Goal: Task Accomplishment & Management: Manage account settings

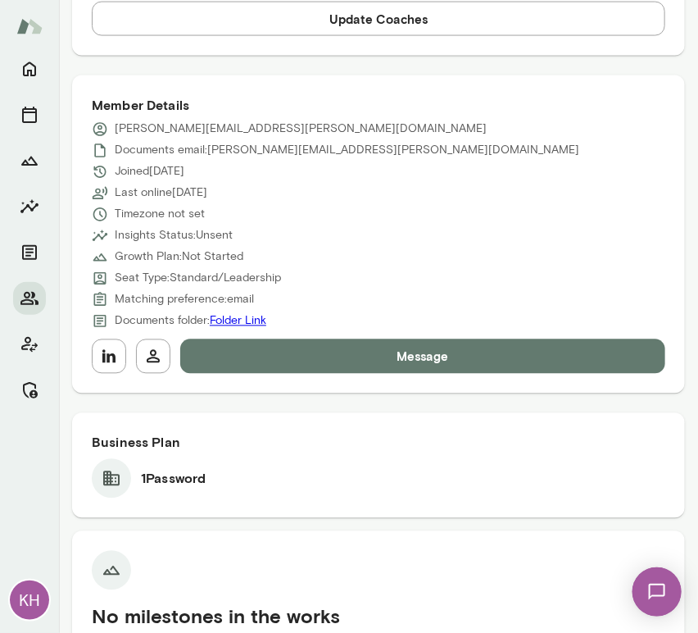
scroll to position [661, 0]
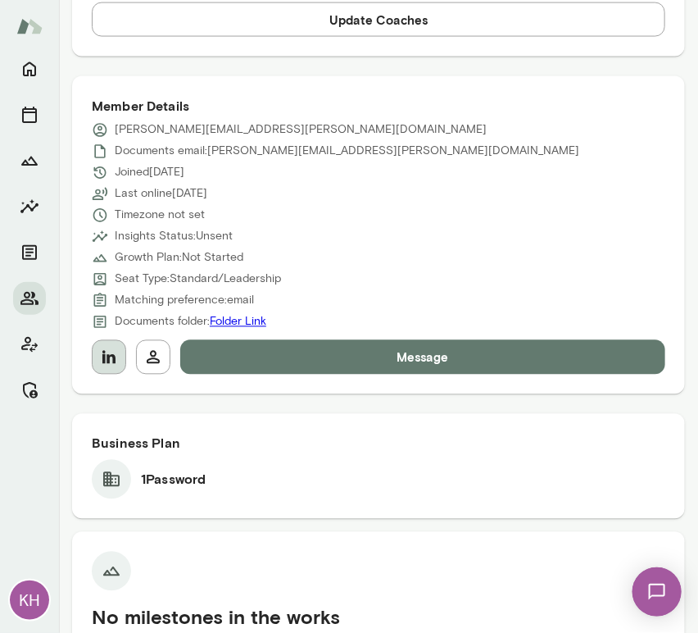
click at [105, 355] on icon "button" at bounding box center [108, 357] width 13 height 13
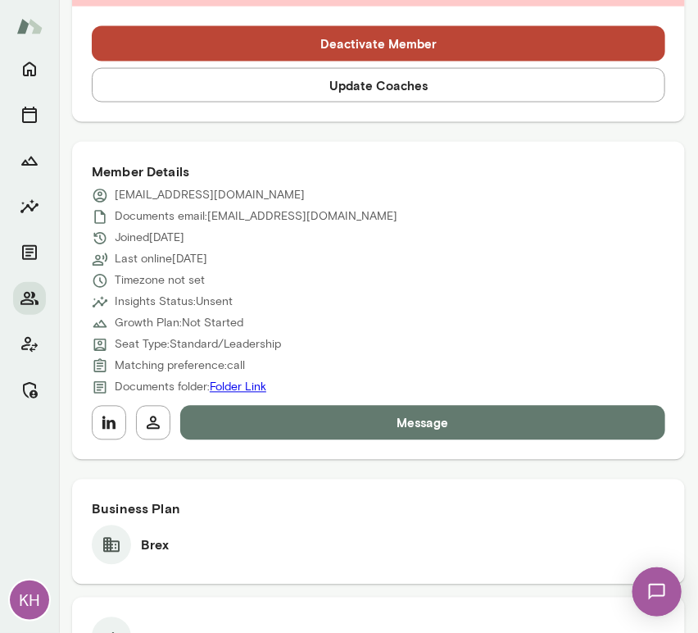
scroll to position [597, 0]
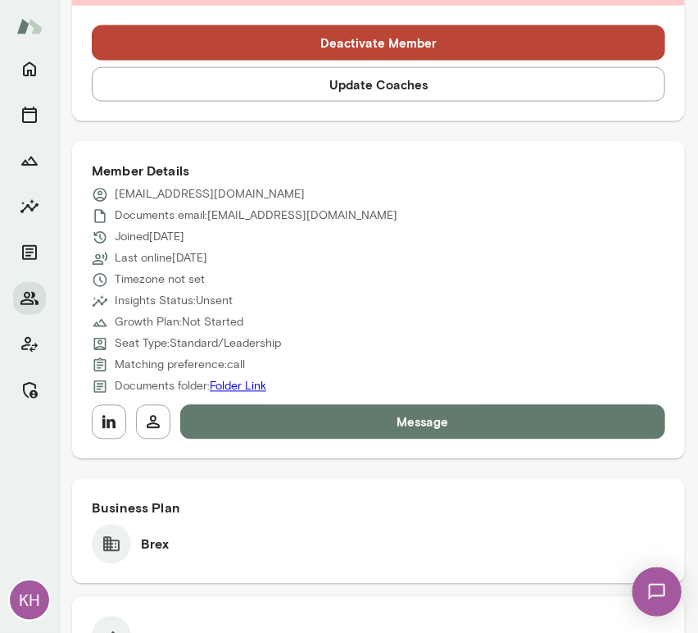
click at [90, 415] on div "Member Details gmurphy@brex.com Documents email: gmurphy@brex.com Joined Aug 21…" at bounding box center [378, 300] width 613 height 318
click at [104, 423] on icon "button" at bounding box center [108, 422] width 13 height 13
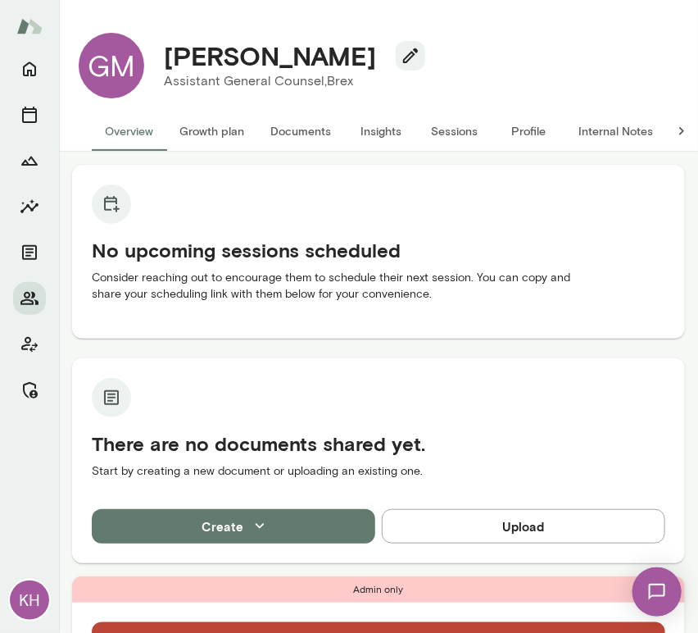
scroll to position [0, 0]
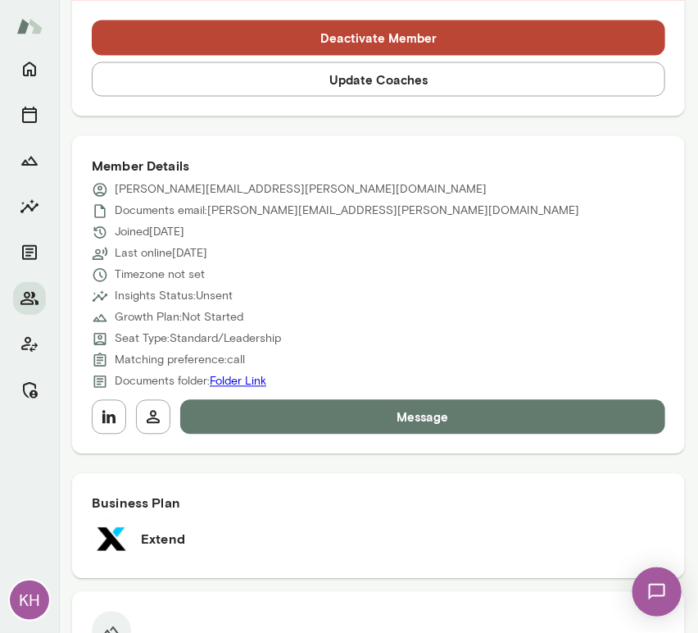
scroll to position [603, 0]
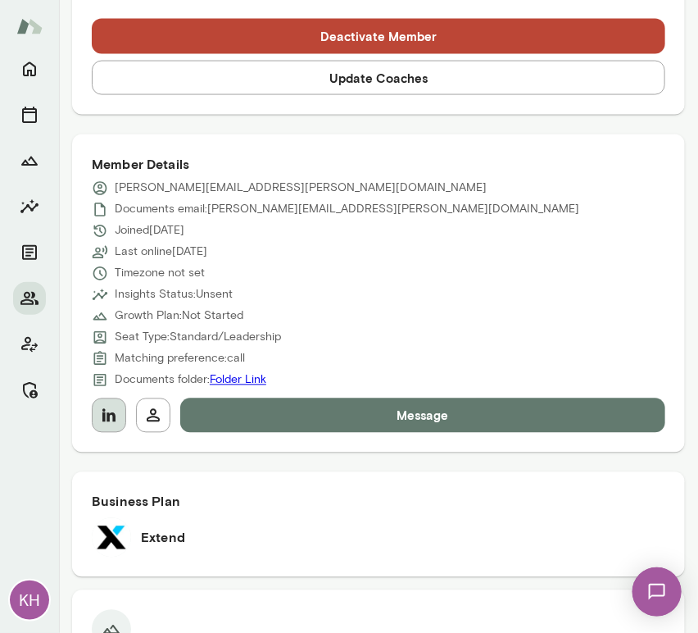
click at [102, 413] on icon "button" at bounding box center [108, 415] width 13 height 13
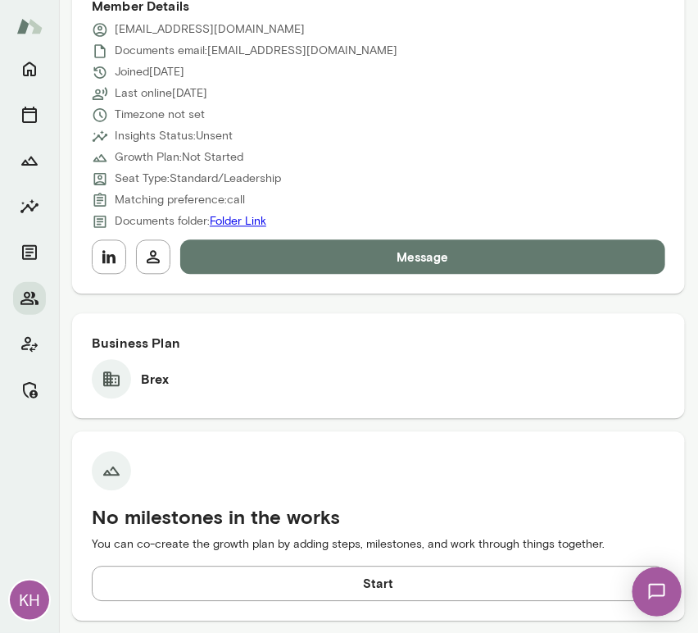
scroll to position [761, 0]
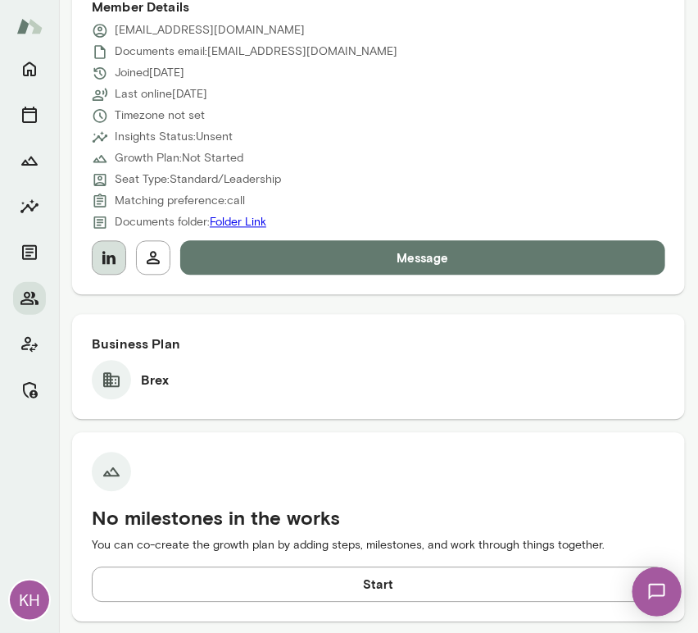
click at [107, 261] on icon "button" at bounding box center [108, 258] width 13 height 13
